Goal: Transaction & Acquisition: Purchase product/service

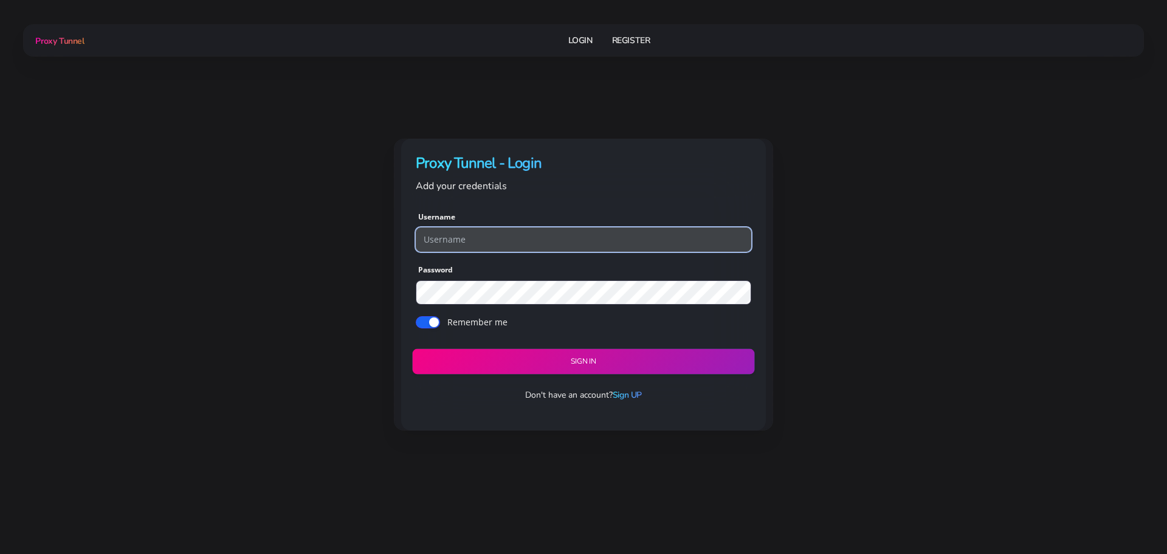
type input "georgeo1"
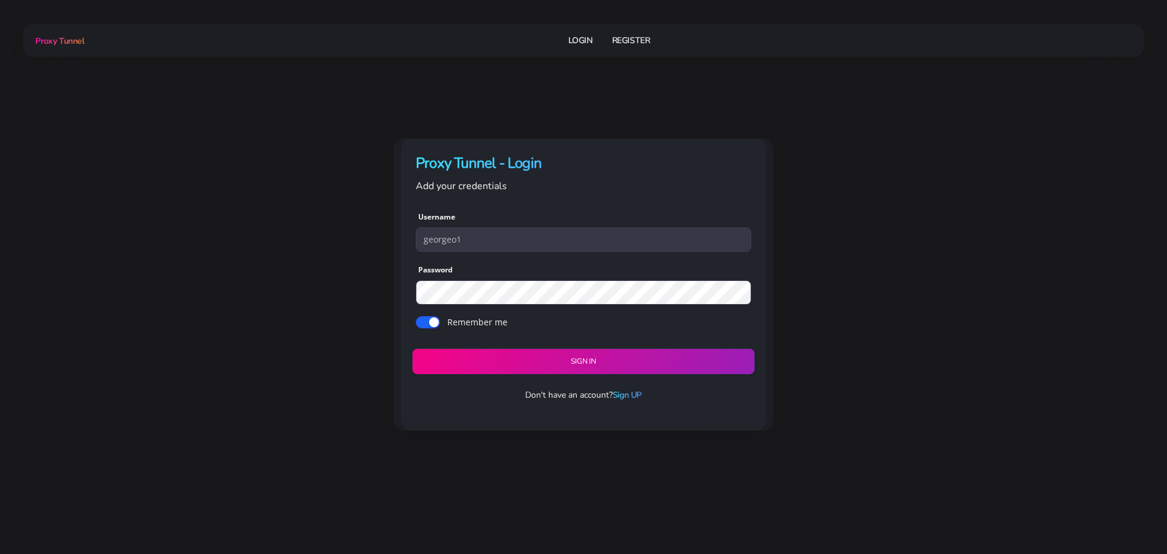
click at [593, 357] on button "Sign in" at bounding box center [583, 362] width 342 height 26
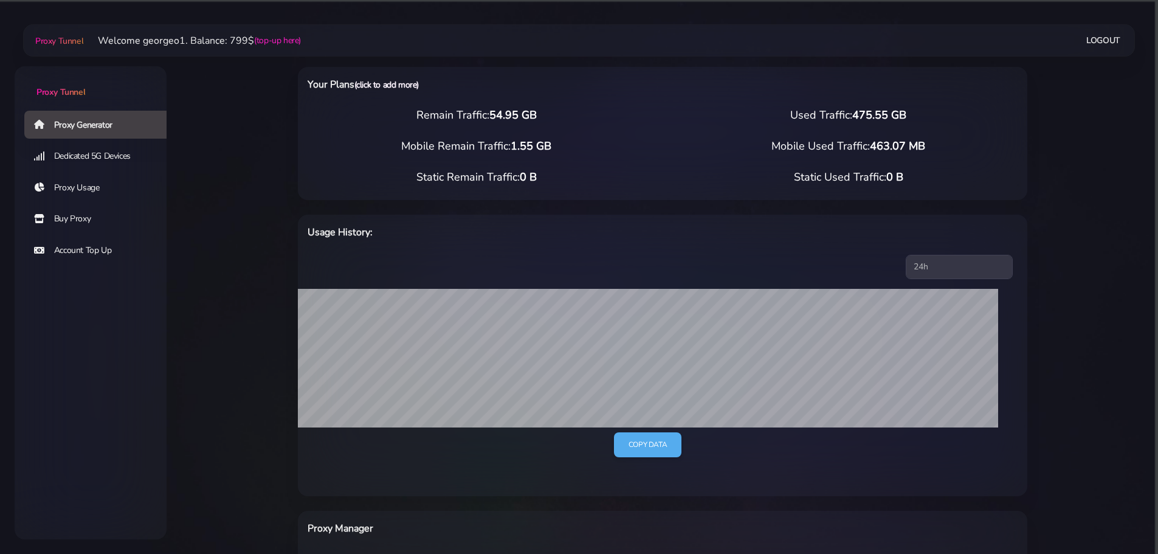
click at [400, 86] on link "(click to add more)" at bounding box center [386, 85] width 64 height 12
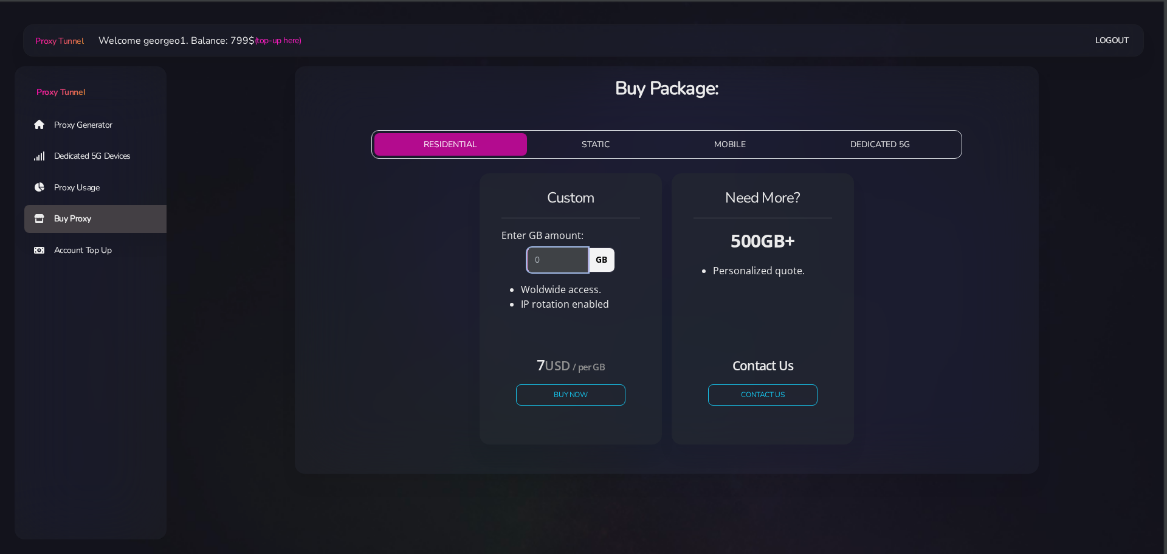
click at [545, 264] on input "number" at bounding box center [557, 259] width 61 height 24
click at [592, 396] on button "Buy Now" at bounding box center [571, 394] width 112 height 21
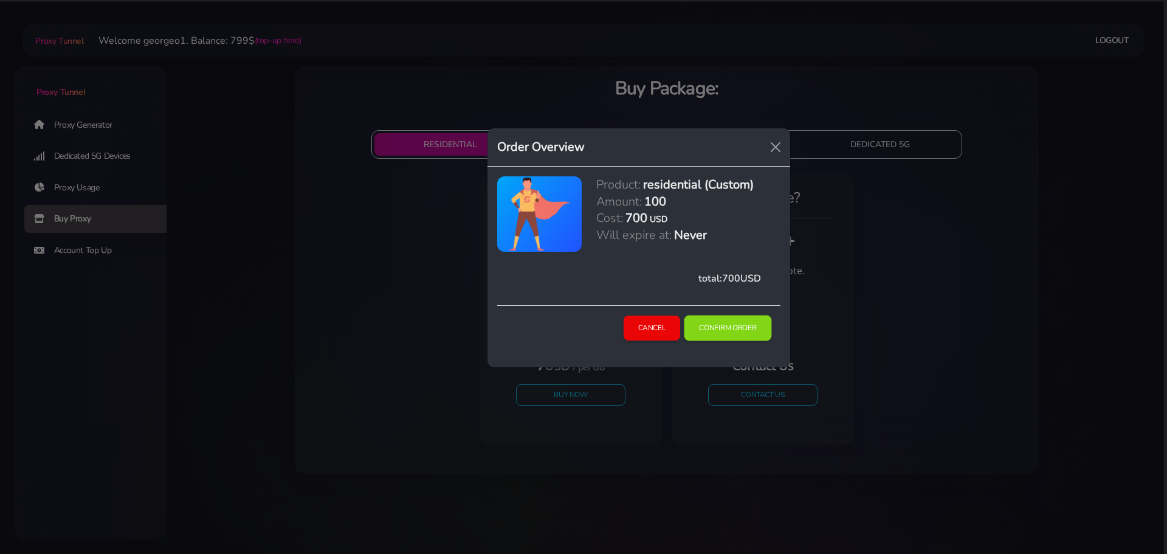
click at [736, 330] on button "Confirm Order" at bounding box center [728, 328] width 88 height 26
click at [653, 332] on button "Cancel" at bounding box center [652, 328] width 58 height 26
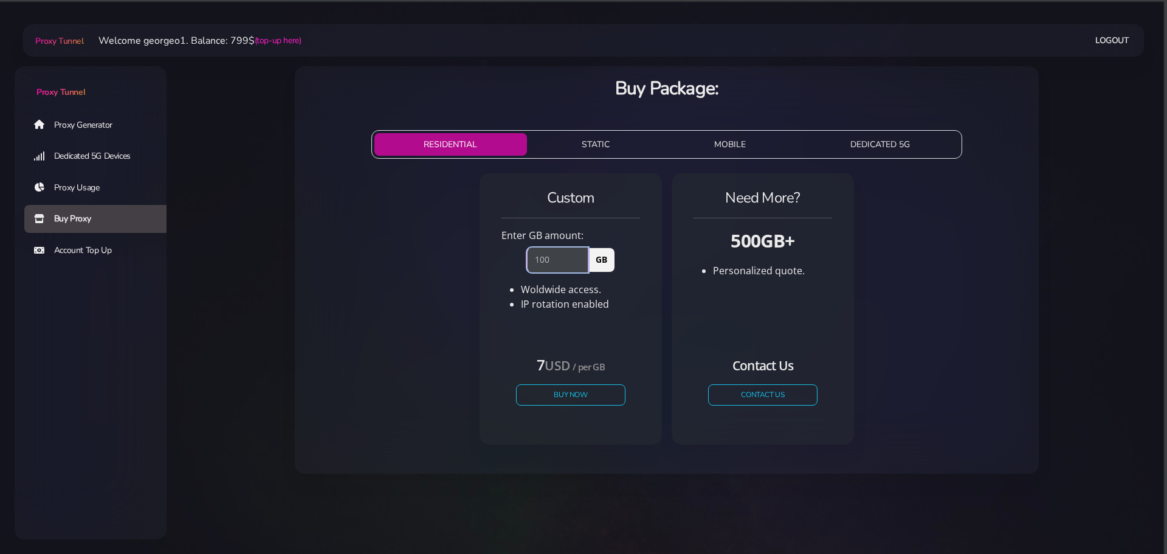
click at [557, 256] on input "100" at bounding box center [557, 259] width 61 height 24
click at [581, 261] on input "99" at bounding box center [557, 259] width 61 height 24
click at [581, 261] on input "98" at bounding box center [557, 259] width 61 height 24
click at [576, 400] on button "Buy Now" at bounding box center [571, 394] width 112 height 21
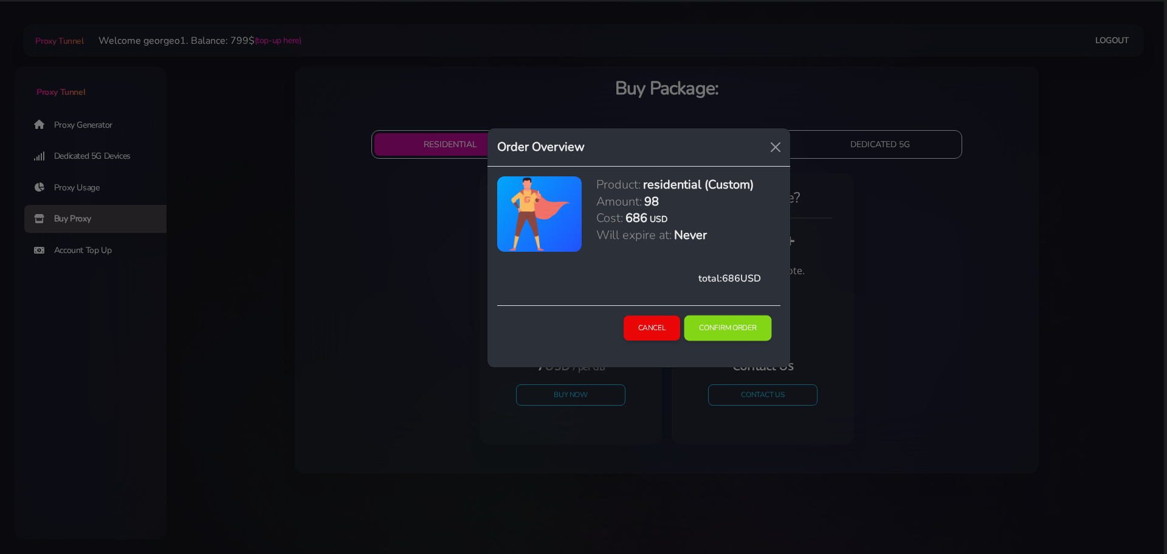
click at [717, 331] on button "Confirm Order" at bounding box center [728, 328] width 88 height 26
drag, startPoint x: 662, startPoint y: 326, endPoint x: 655, endPoint y: 327, distance: 7.3
click at [662, 326] on button "Cancel" at bounding box center [652, 328] width 58 height 26
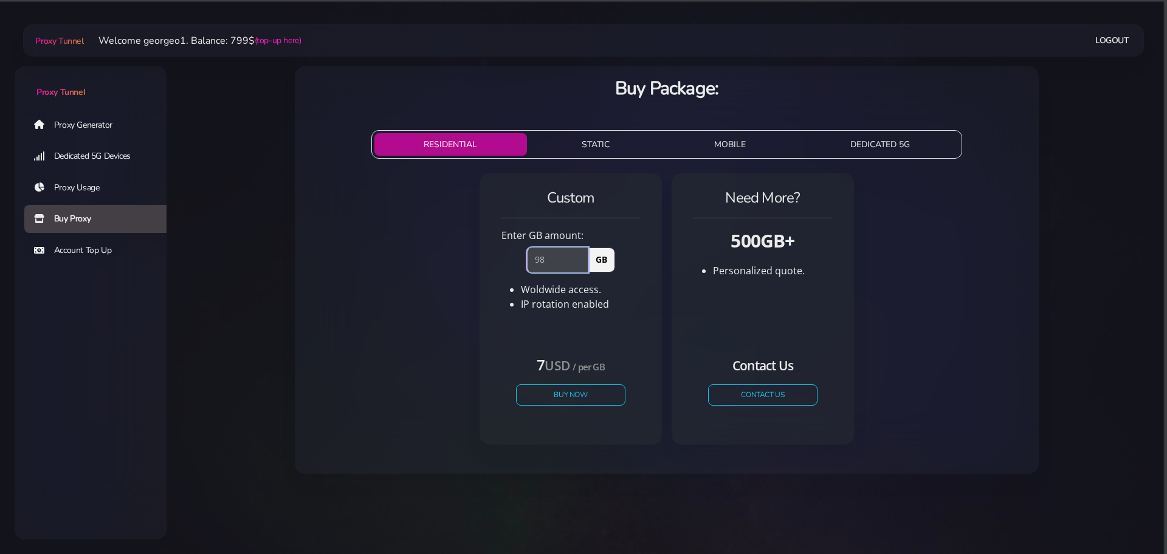
drag, startPoint x: 551, startPoint y: 259, endPoint x: 517, endPoint y: 255, distance: 33.8
click at [517, 255] on div "98 GB" at bounding box center [570, 256] width 153 height 29
type input "50"
click at [591, 392] on button "Buy Now" at bounding box center [571, 394] width 112 height 21
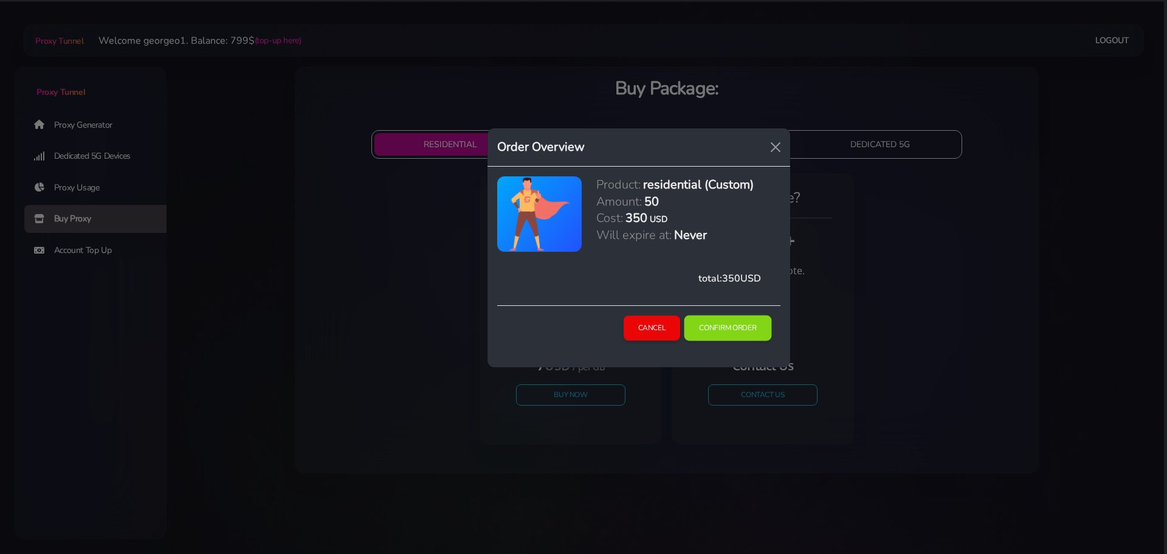
click at [710, 327] on button "Confirm Order" at bounding box center [728, 328] width 88 height 26
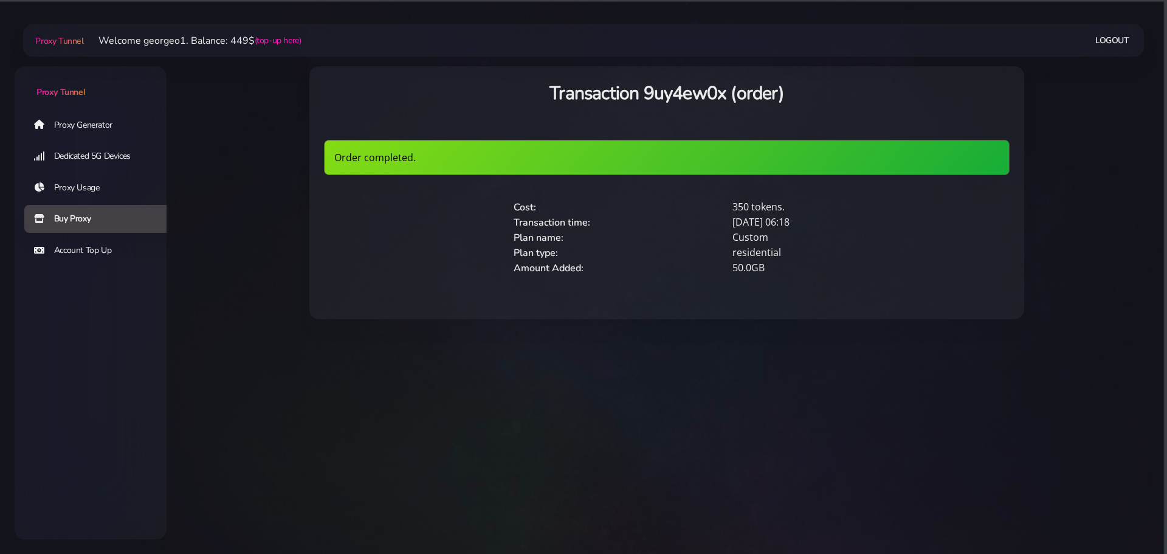
click at [67, 126] on link "Proxy Generator" at bounding box center [100, 125] width 152 height 28
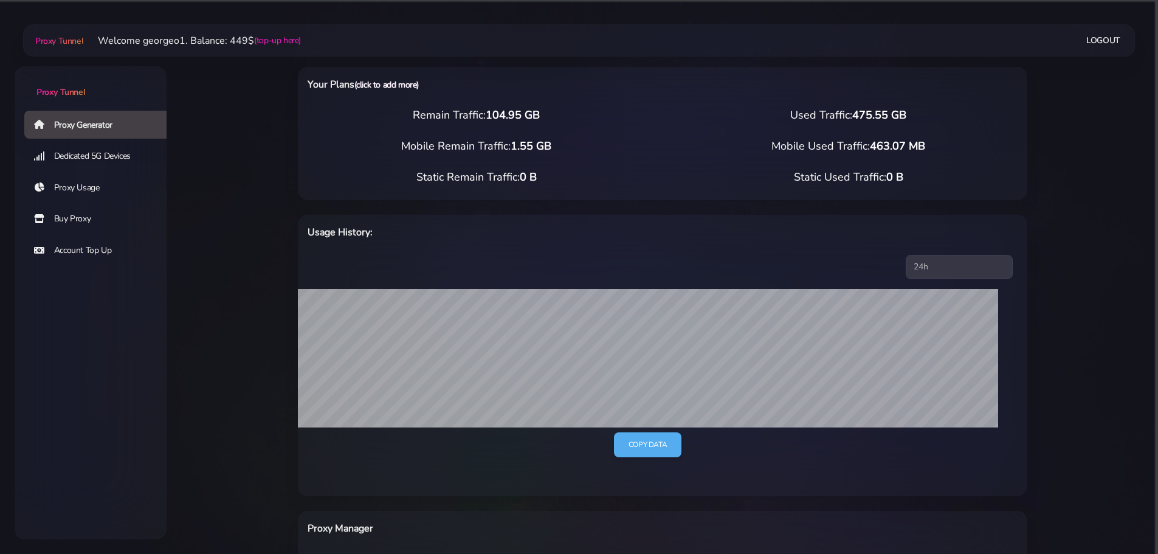
click at [410, 83] on link "(click to add more)" at bounding box center [386, 85] width 64 height 12
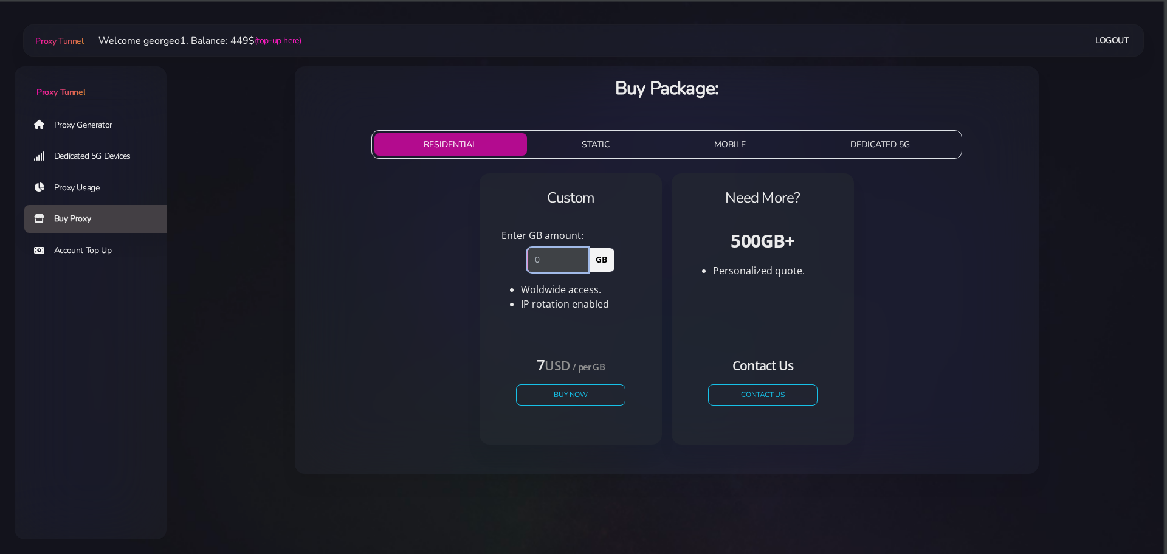
click at [548, 267] on input "number" at bounding box center [557, 259] width 61 height 24
click at [584, 257] on input "50" at bounding box center [557, 259] width 61 height 24
click at [562, 397] on button "Buy Now" at bounding box center [571, 394] width 112 height 21
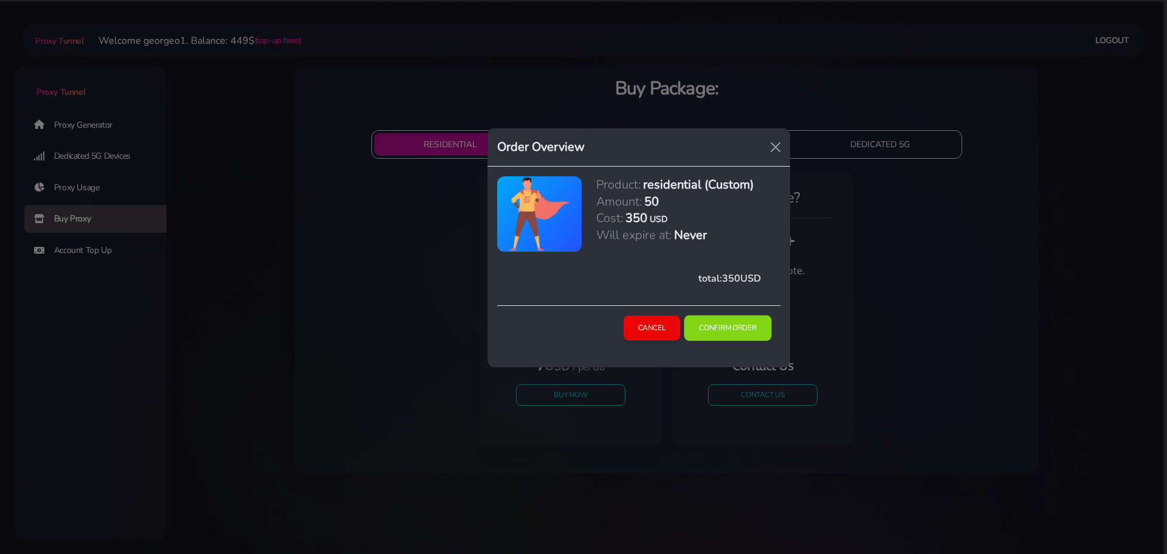
click at [709, 323] on button "Confirm Order" at bounding box center [728, 328] width 88 height 26
click at [633, 323] on button "Cancel" at bounding box center [652, 328] width 58 height 26
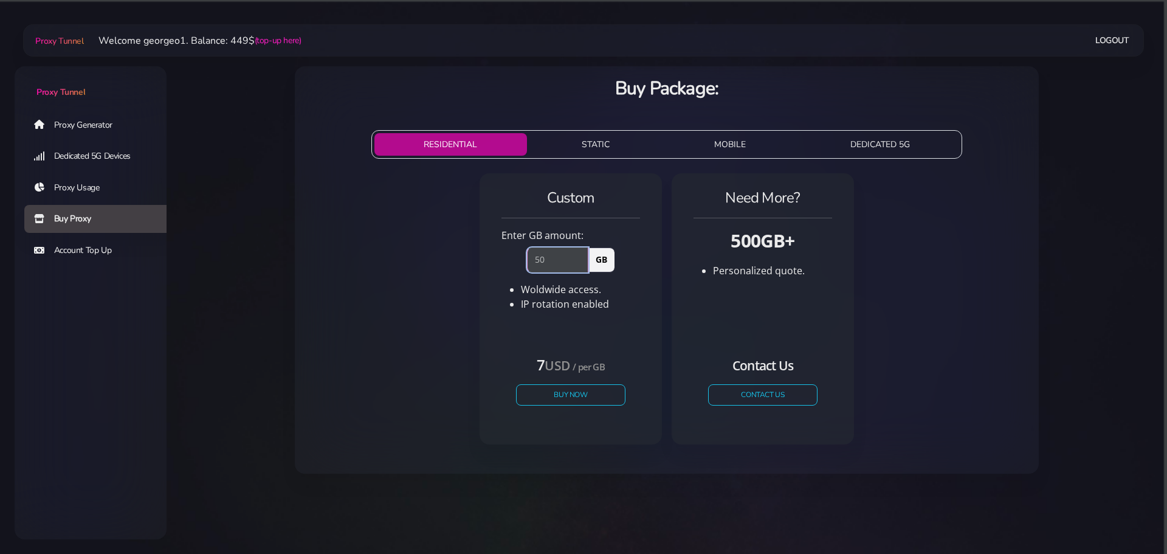
drag, startPoint x: 549, startPoint y: 257, endPoint x: 515, endPoint y: 261, distance: 34.3
click at [515, 261] on div "50 GB" at bounding box center [570, 256] width 153 height 29
click at [568, 395] on button "Buy Now" at bounding box center [571, 394] width 112 height 21
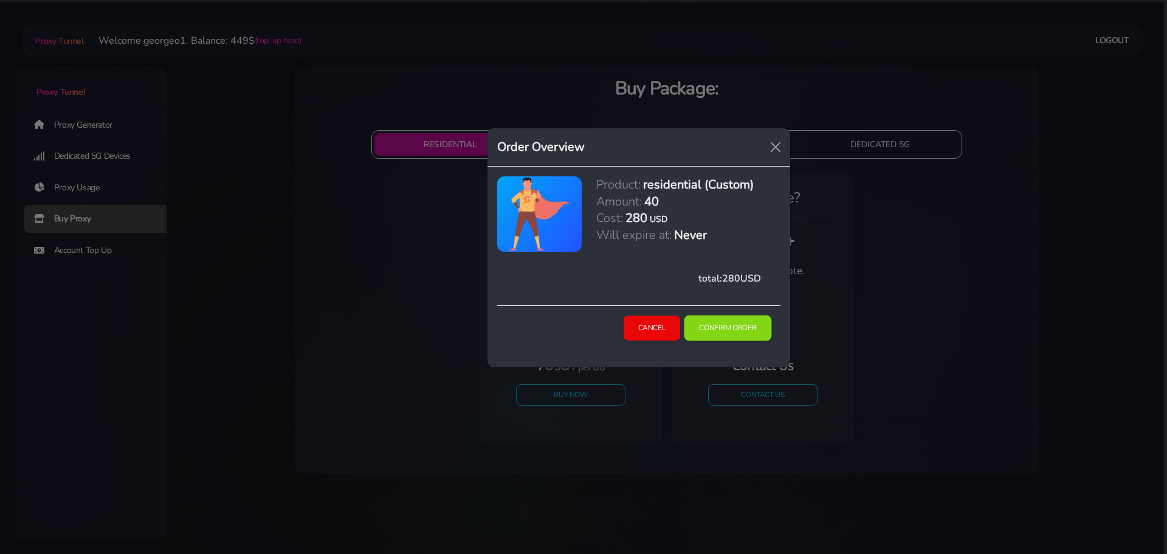
click at [718, 337] on button "Confirm Order" at bounding box center [728, 328] width 88 height 26
click at [663, 322] on button "Cancel" at bounding box center [652, 328] width 58 height 26
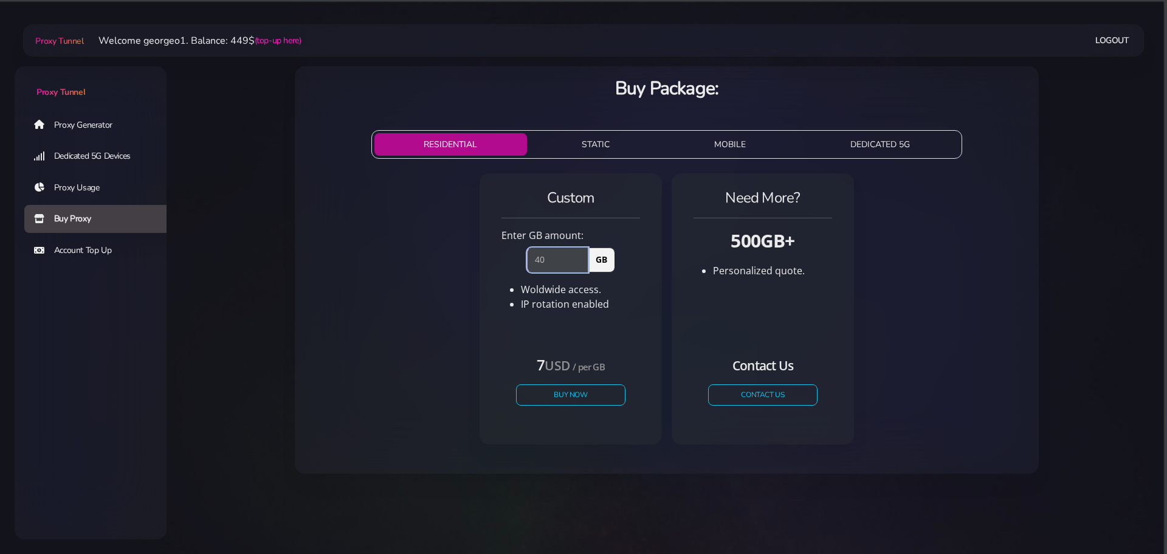
drag, startPoint x: 557, startPoint y: 263, endPoint x: 499, endPoint y: 250, distance: 59.1
click at [499, 250] on div "40 GB" at bounding box center [570, 256] width 153 height 29
click at [569, 398] on button "Buy Now" at bounding box center [571, 394] width 112 height 21
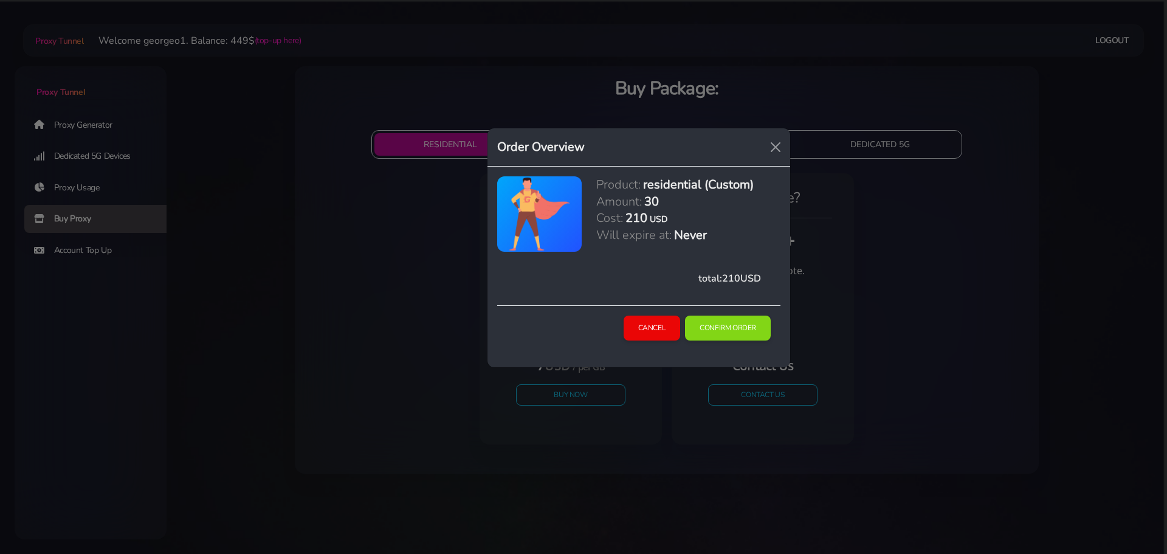
click at [716, 311] on div "Cancel Confirm Order" at bounding box center [638, 331] width 283 height 52
click at [719, 329] on button "Confirm Order" at bounding box center [728, 328] width 88 height 26
click at [639, 324] on button "Cancel" at bounding box center [652, 328] width 58 height 26
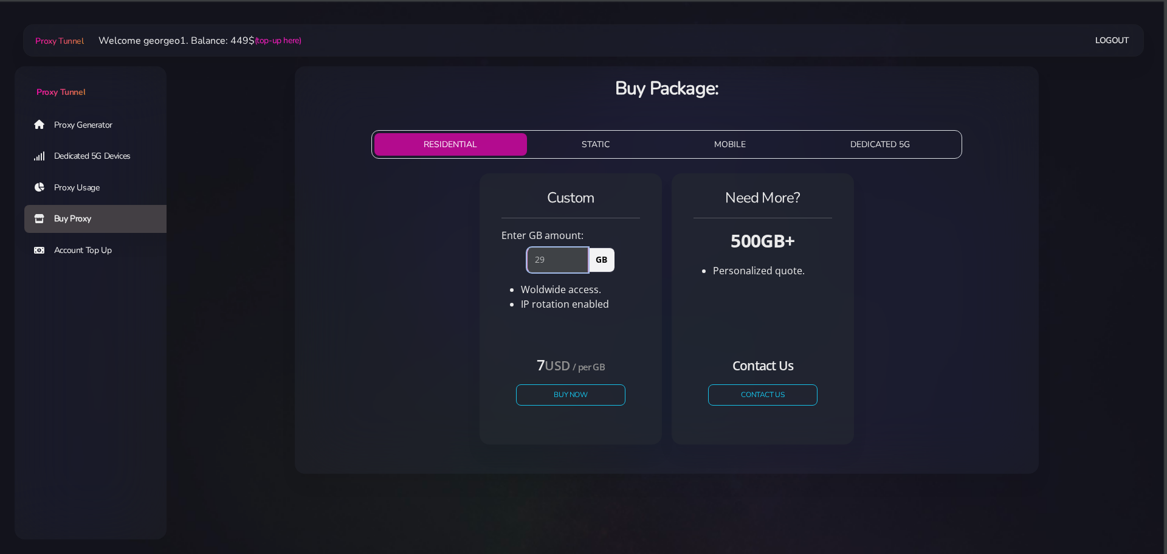
click at [582, 263] on input "29" at bounding box center [557, 259] width 61 height 24
click at [582, 263] on input "28" at bounding box center [557, 259] width 61 height 24
click at [582, 263] on input "27" at bounding box center [557, 259] width 61 height 24
click at [582, 263] on input "26" at bounding box center [557, 259] width 61 height 24
click at [582, 263] on input "25" at bounding box center [557, 259] width 61 height 24
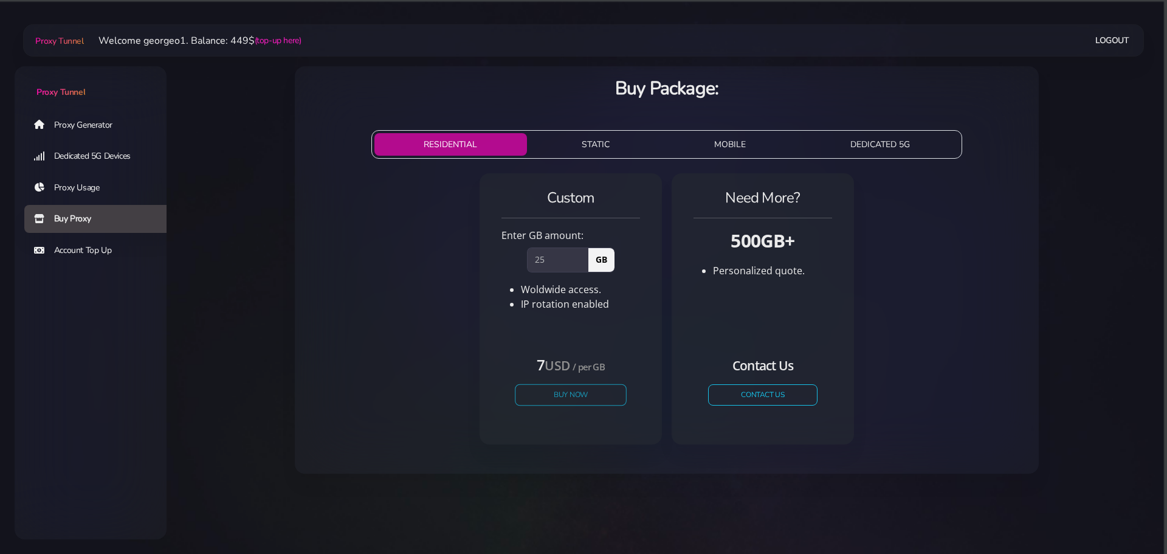
click at [554, 390] on button "Buy Now" at bounding box center [571, 394] width 112 height 21
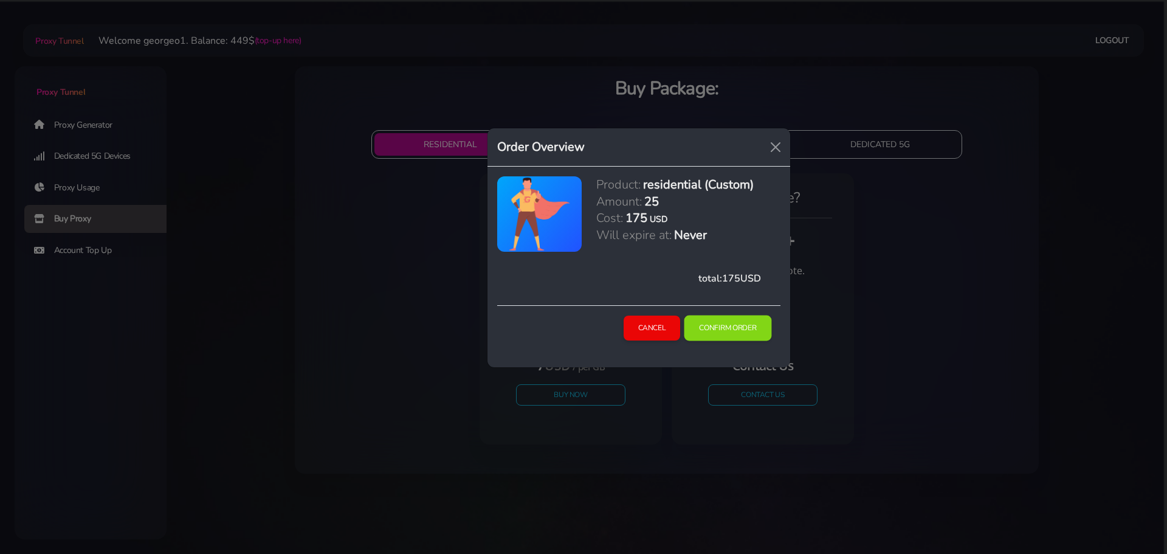
click at [709, 327] on button "Confirm Order" at bounding box center [728, 328] width 88 height 26
click at [662, 325] on button "Cancel" at bounding box center [652, 328] width 58 height 26
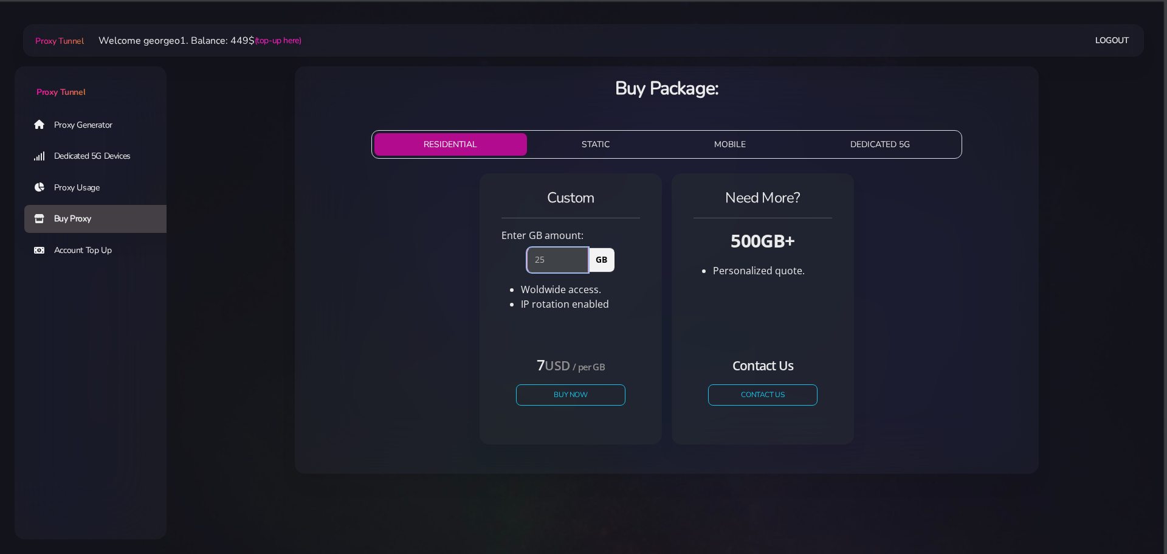
click at [559, 251] on input "25" at bounding box center [557, 259] width 61 height 24
click at [584, 267] on input "25" at bounding box center [557, 259] width 61 height 24
click at [582, 262] on input "24" at bounding box center [557, 259] width 61 height 24
click at [582, 262] on input "23" at bounding box center [557, 259] width 61 height 24
click at [582, 262] on input "22" at bounding box center [557, 259] width 61 height 24
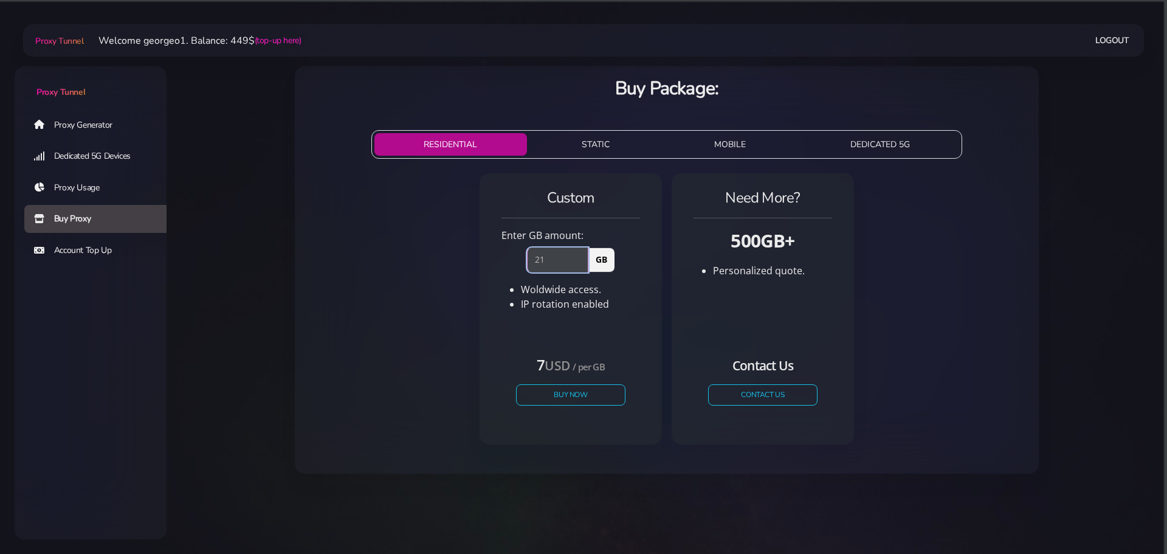
click at [582, 262] on input "21" at bounding box center [557, 259] width 61 height 24
type input "20"
click at [582, 262] on input "20" at bounding box center [557, 259] width 61 height 24
click at [547, 388] on button "Buy Now" at bounding box center [571, 394] width 112 height 21
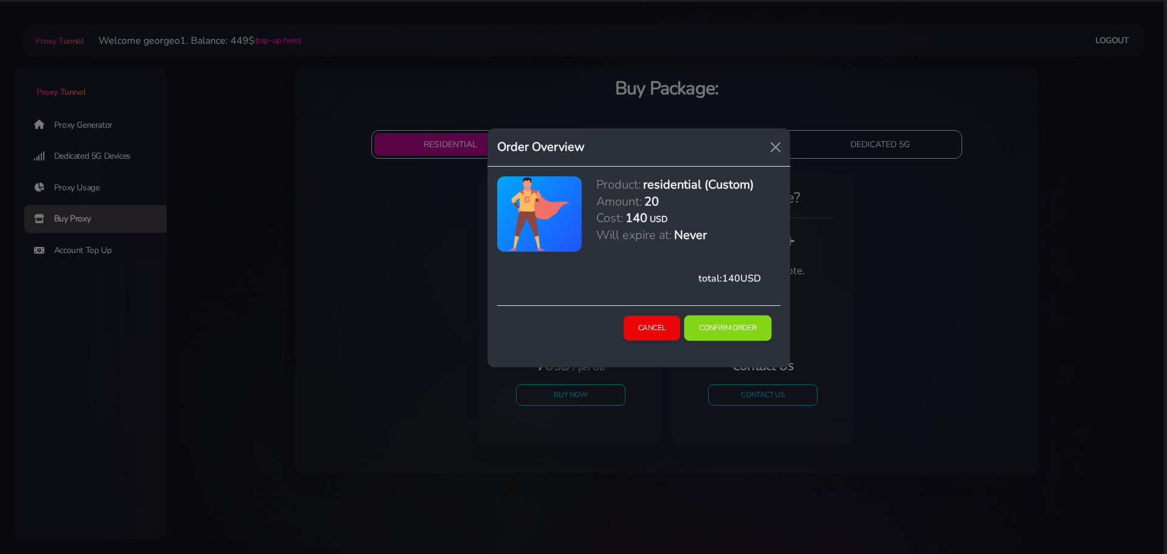
click at [701, 321] on button "Confirm Order" at bounding box center [728, 328] width 88 height 26
click at [652, 320] on button "Cancel" at bounding box center [652, 328] width 58 height 26
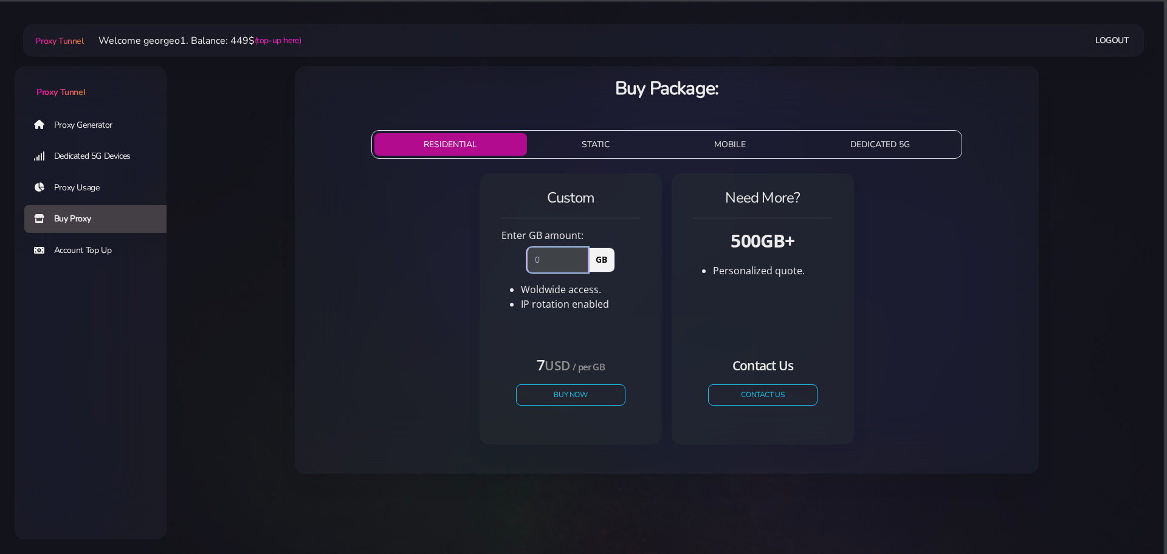
click at [569, 256] on input "number" at bounding box center [557, 259] width 61 height 24
click at [569, 393] on button "Buy Now" at bounding box center [571, 394] width 112 height 21
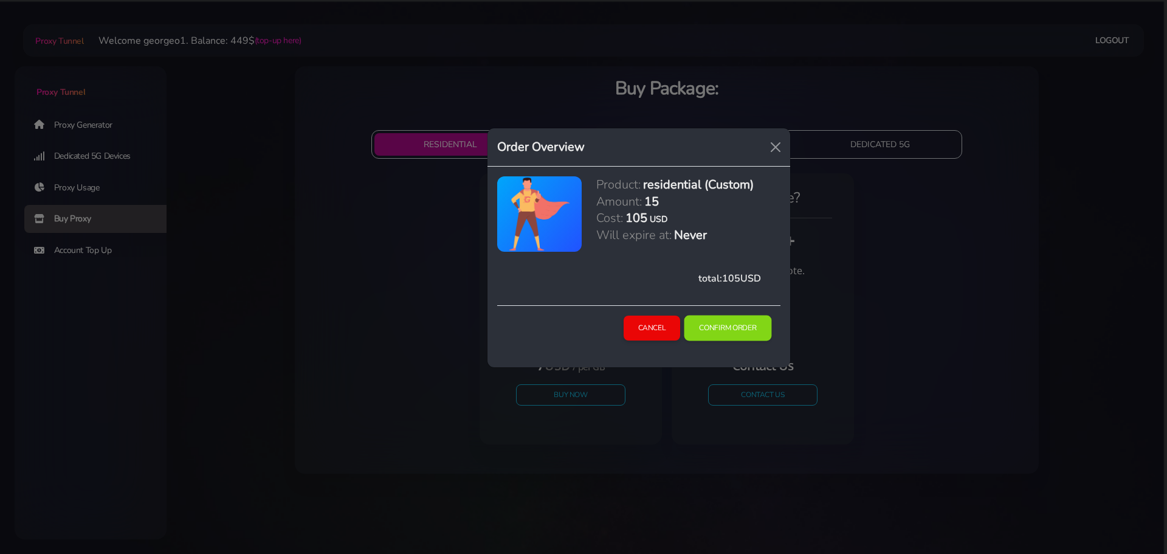
click at [713, 328] on button "Confirm Order" at bounding box center [728, 328] width 88 height 26
click at [664, 328] on button "Cancel" at bounding box center [652, 328] width 58 height 26
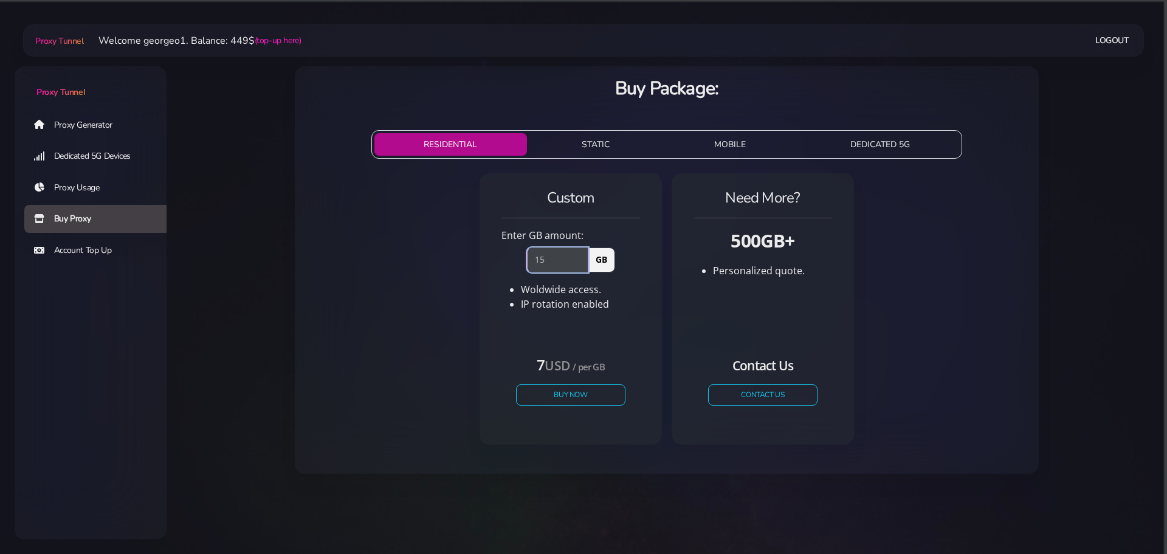
drag, startPoint x: 557, startPoint y: 257, endPoint x: 510, endPoint y: 259, distance: 46.2
click at [510, 259] on div "15 GB" at bounding box center [570, 256] width 153 height 29
click at [562, 397] on button "Buy Now" at bounding box center [571, 394] width 112 height 21
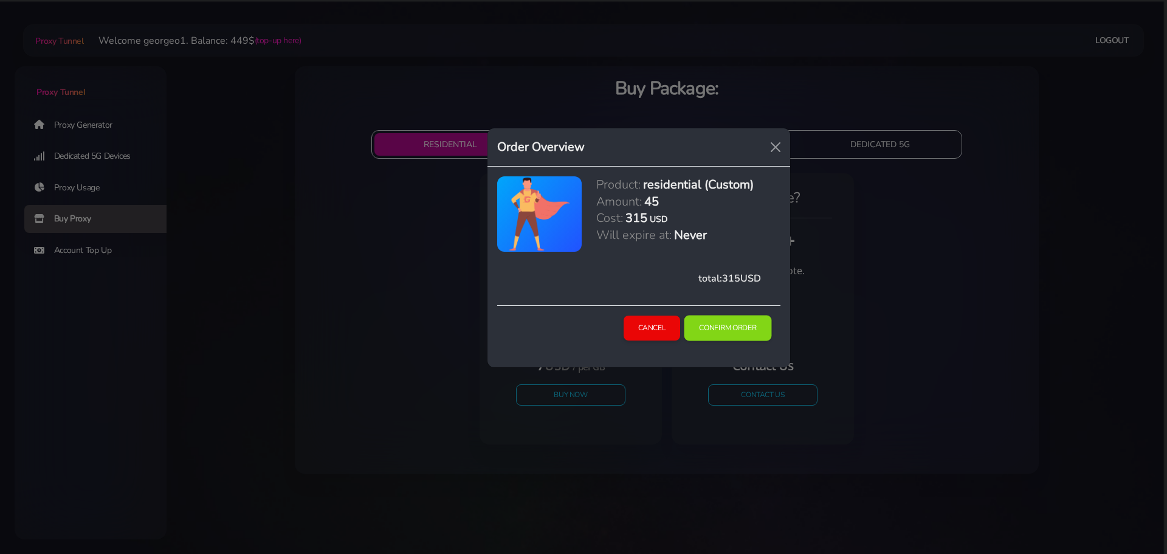
click at [744, 326] on button "Confirm Order" at bounding box center [728, 328] width 88 height 26
click at [634, 325] on button "Cancel" at bounding box center [652, 328] width 58 height 26
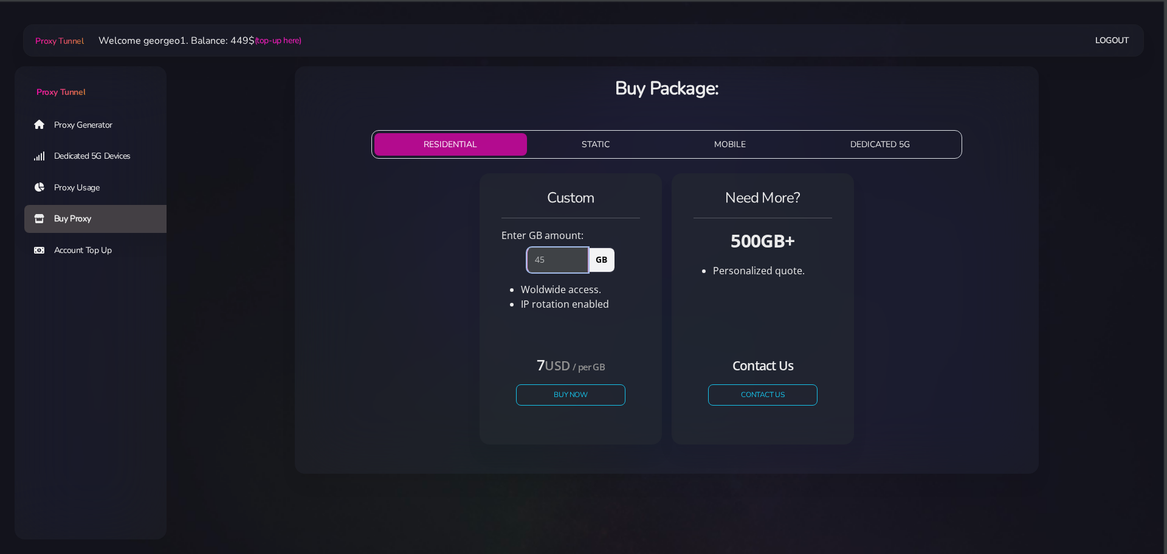
drag, startPoint x: 552, startPoint y: 259, endPoint x: 505, endPoint y: 264, distance: 47.6
click at [505, 264] on div "45 GB" at bounding box center [570, 256] width 153 height 29
type input "10"
click at [560, 391] on button "Buy Now" at bounding box center [571, 394] width 112 height 21
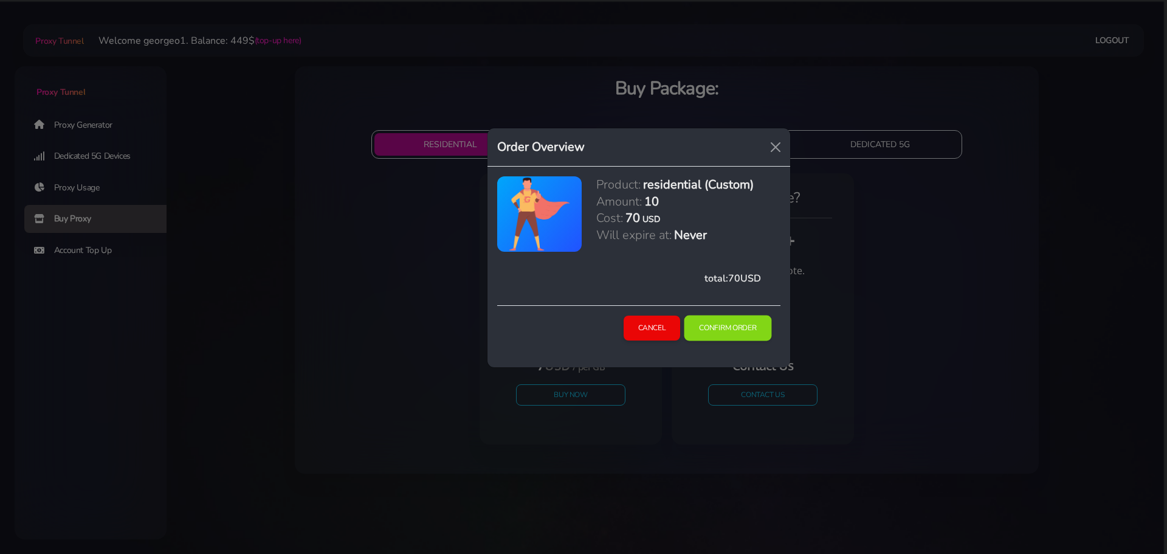
click at [725, 318] on button "Confirm Order" at bounding box center [728, 328] width 88 height 26
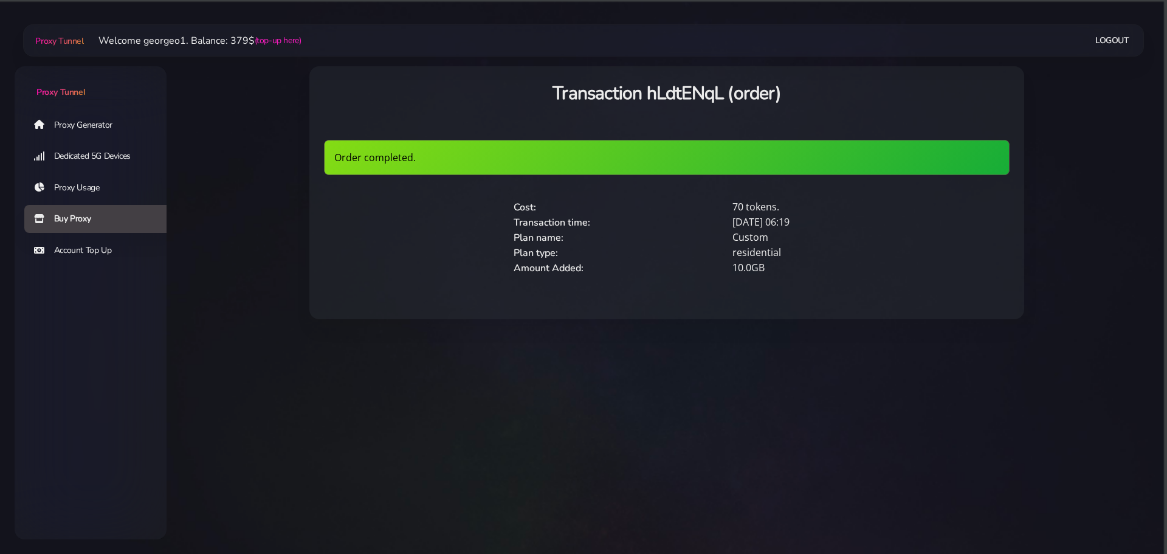
click at [111, 125] on link "Proxy Generator" at bounding box center [100, 125] width 152 height 28
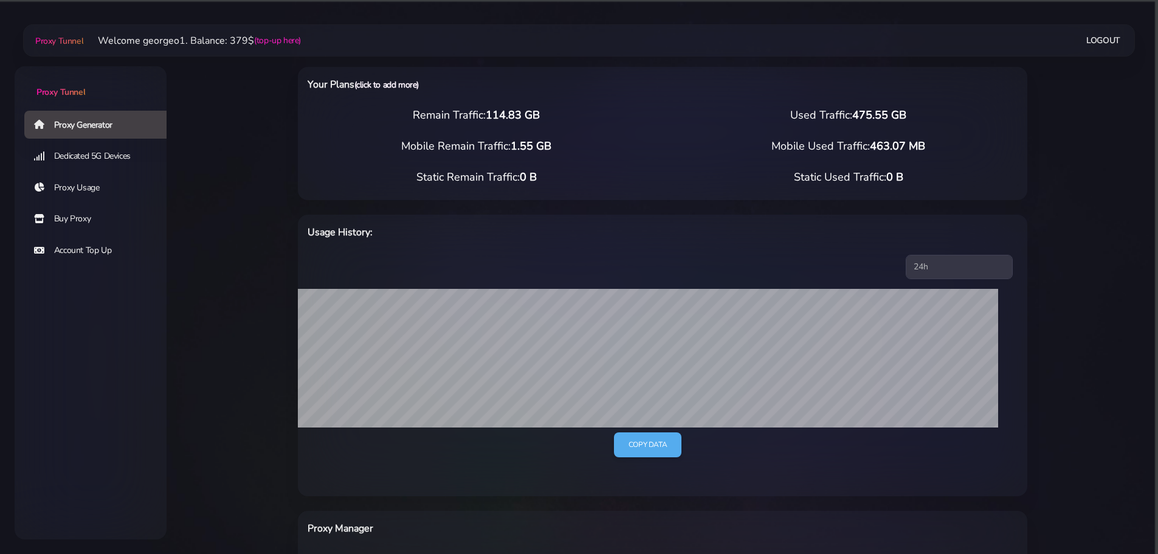
click at [386, 81] on link "(click to add more)" at bounding box center [386, 85] width 64 height 12
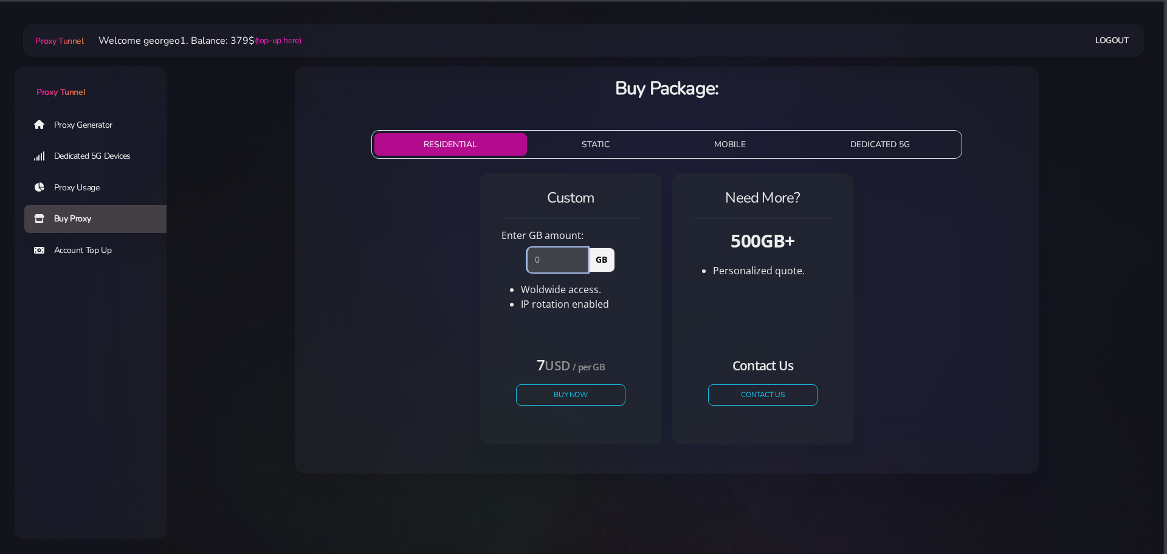
click at [556, 252] on input "number" at bounding box center [557, 259] width 61 height 24
type input "40"
click at [562, 401] on button "Buy Now" at bounding box center [571, 394] width 112 height 21
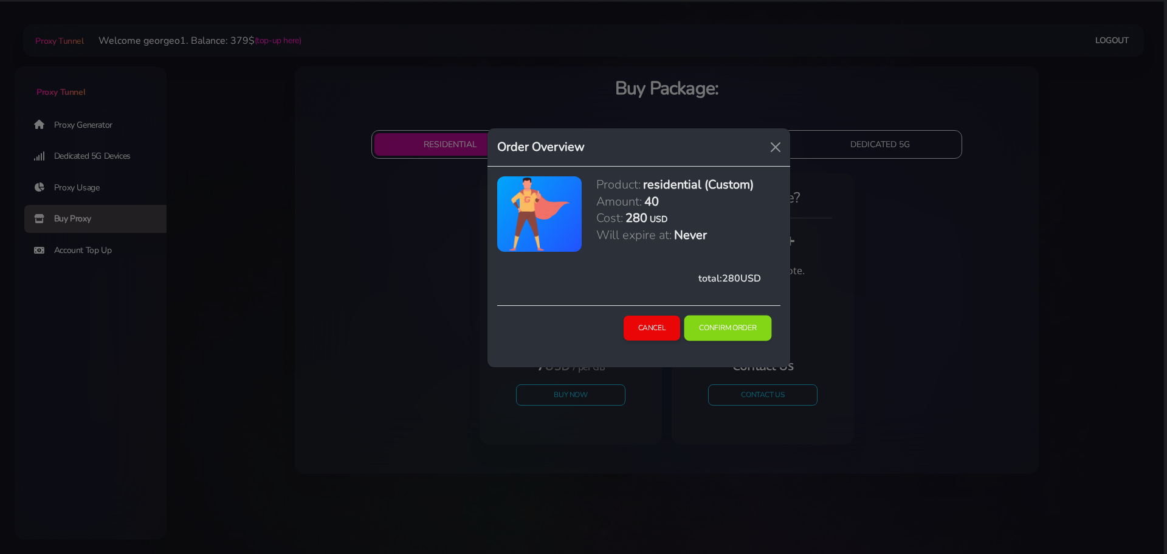
click at [725, 329] on button "Confirm Order" at bounding box center [728, 328] width 88 height 26
